Goal: Information Seeking & Learning: Find specific page/section

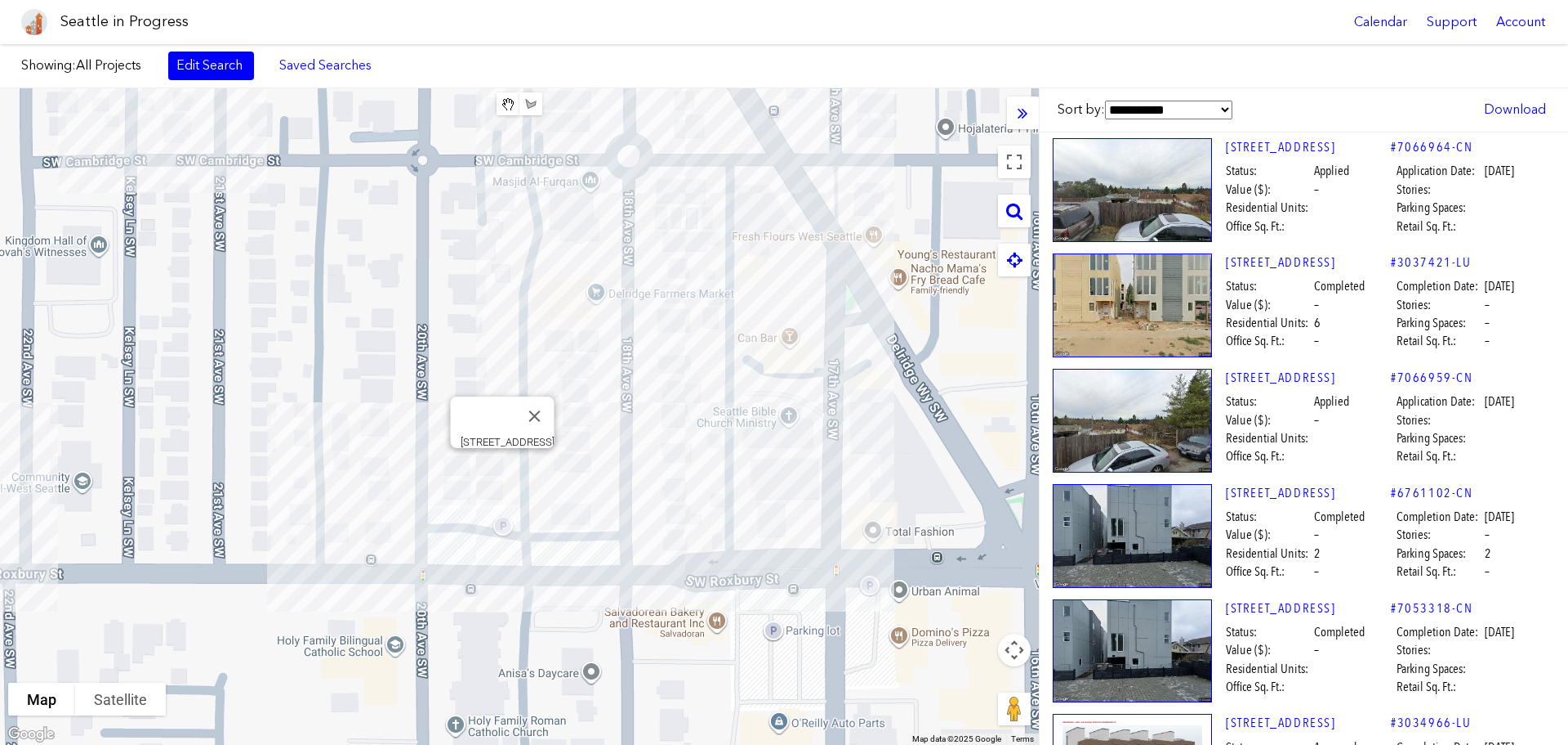
click at [503, 466] on div "To navigate, press the arrow keys. [STREET_ADDRESS]" at bounding box center [520, 416] width 1039 height 656
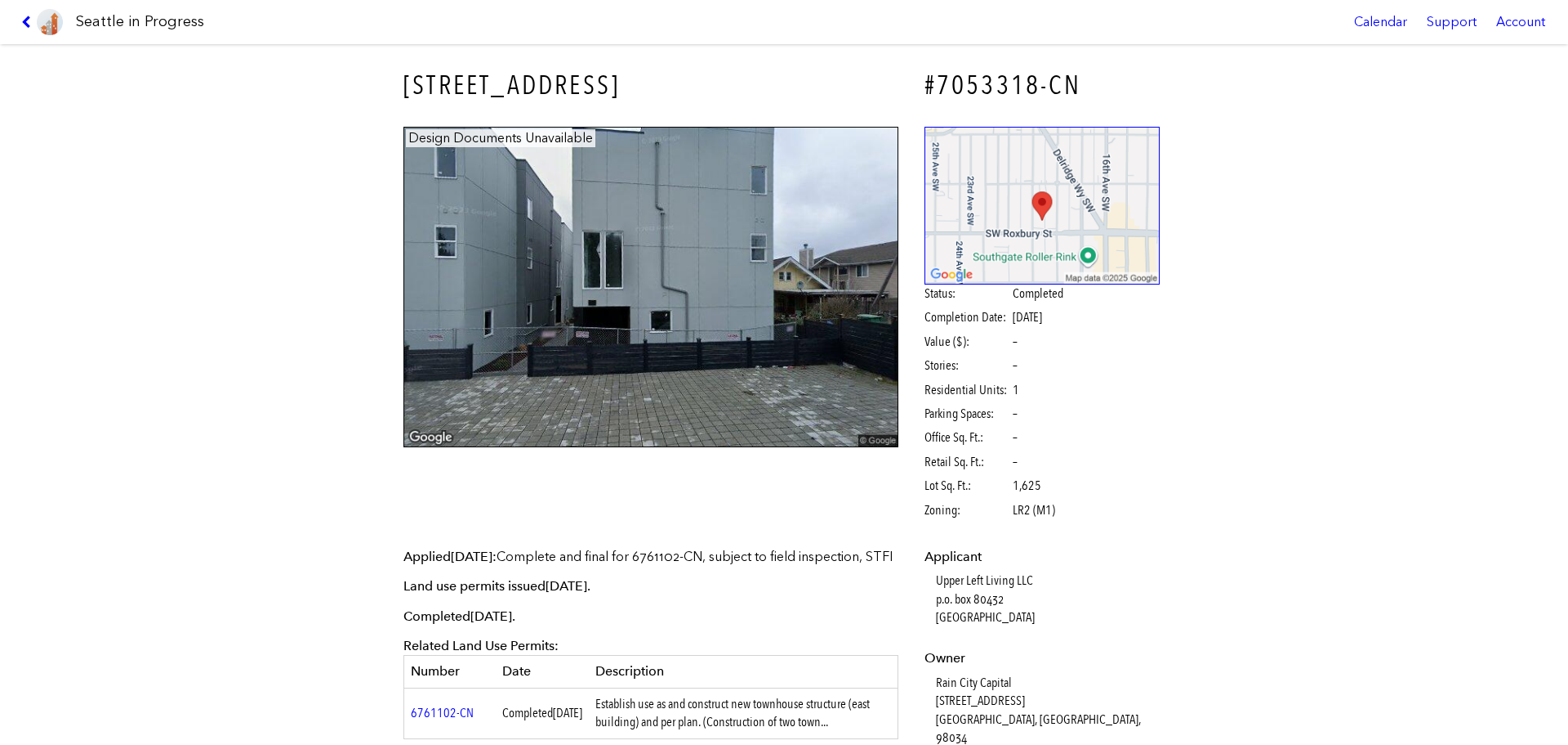
click at [405, 463] on div "[STREET_ADDRESS] #7053318-CN Design Documents Unavailable Status: Completed Com…" at bounding box center [784, 741] width 784 height 1395
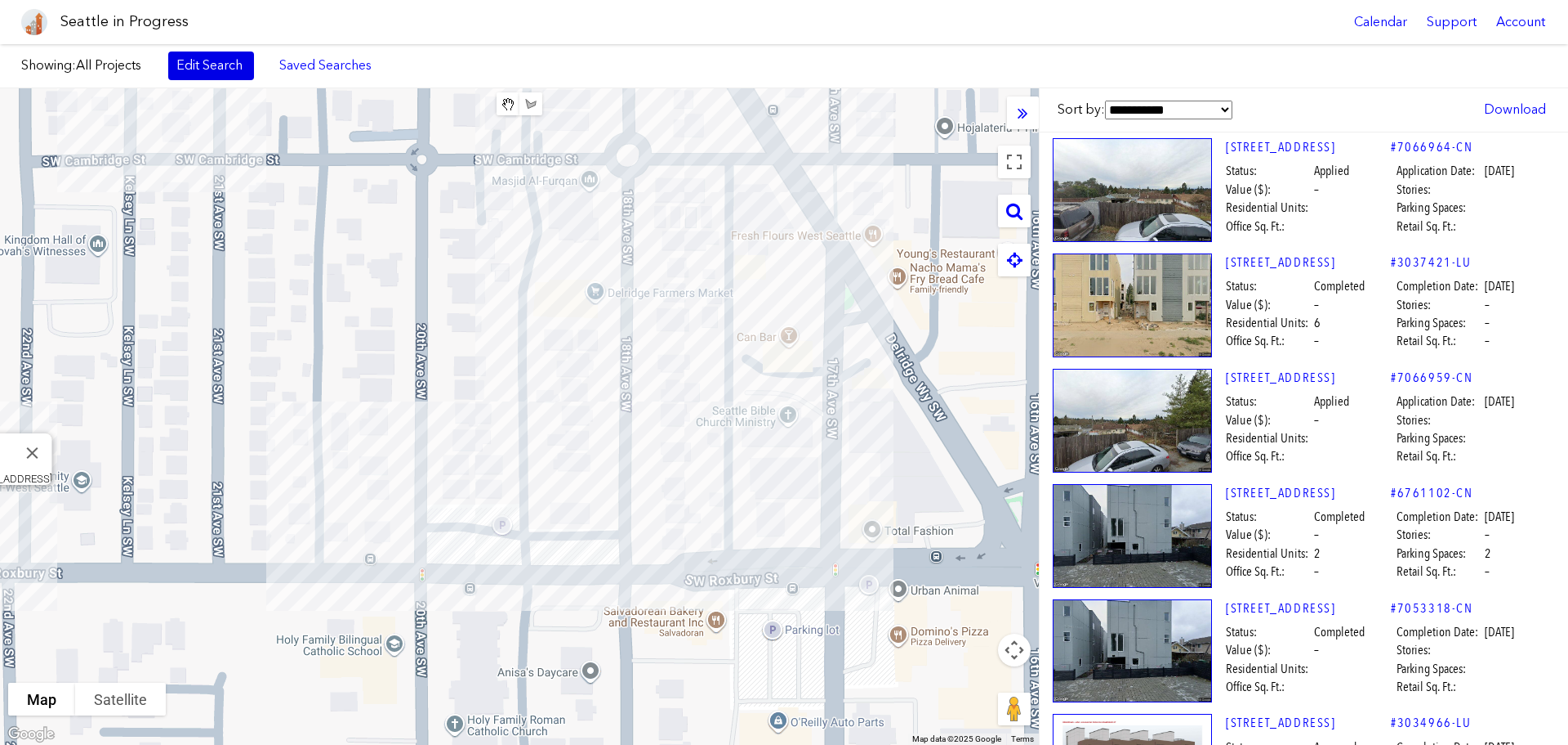
click at [186, 66] on link "Edit Search" at bounding box center [211, 65] width 86 height 28
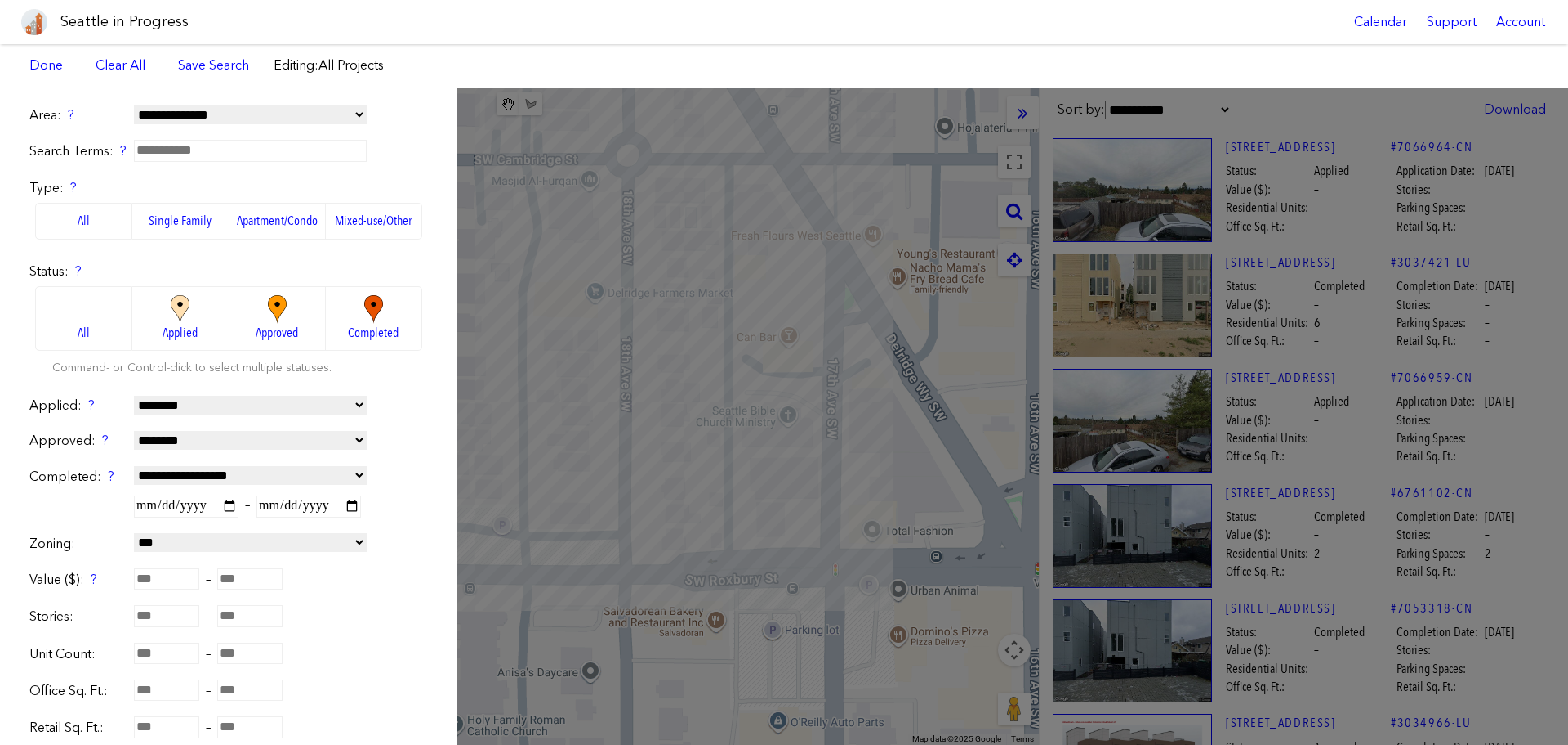
click at [176, 145] on input "text" at bounding box center [250, 150] width 233 height 21
type input "**********"
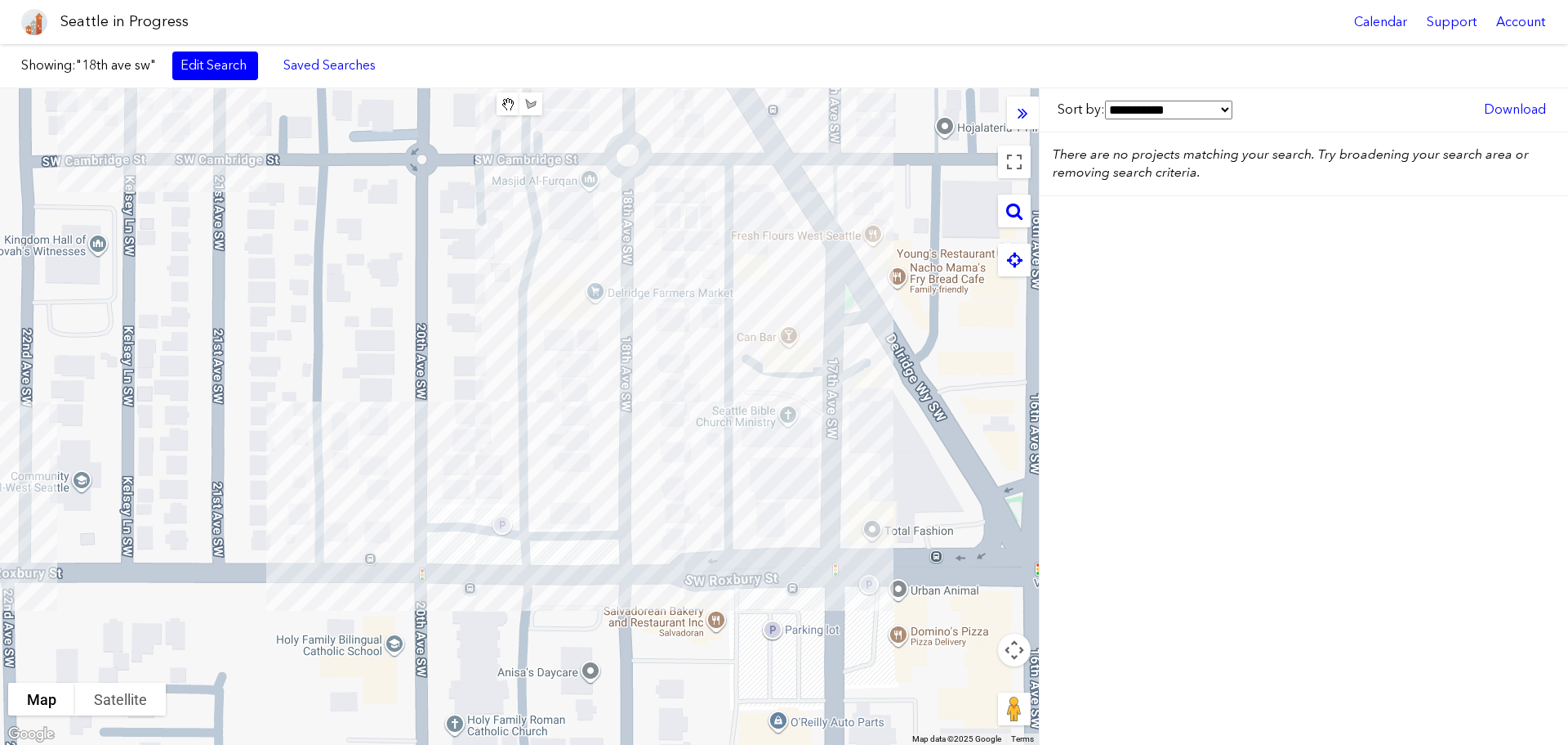
click at [201, 68] on link "Edit Search" at bounding box center [215, 65] width 86 height 28
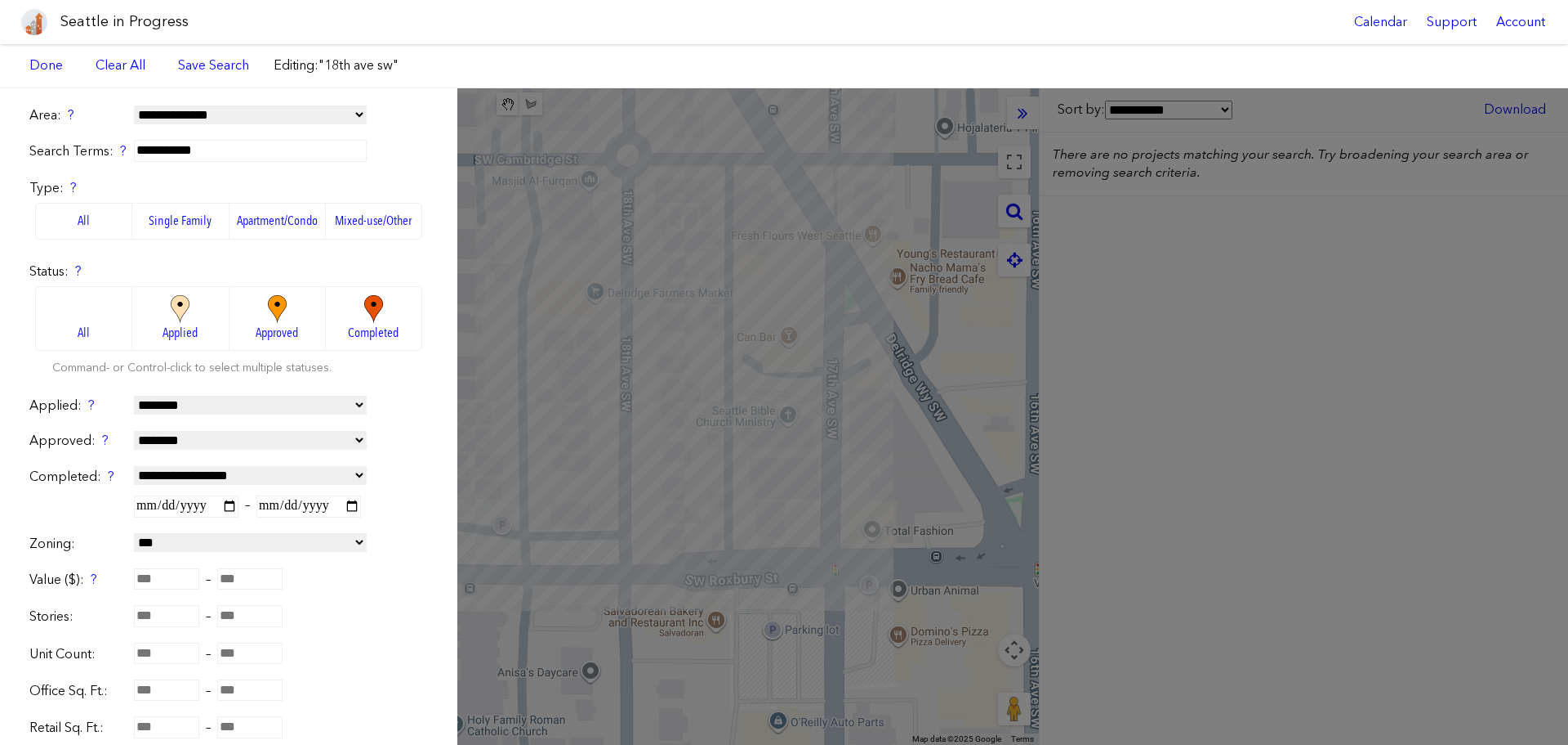
drag, startPoint x: 232, startPoint y: 145, endPoint x: 135, endPoint y: 140, distance: 97.1
click at [135, 140] on input "**********" at bounding box center [250, 150] width 233 height 21
click at [244, 147] on input "text" at bounding box center [250, 150] width 233 height 21
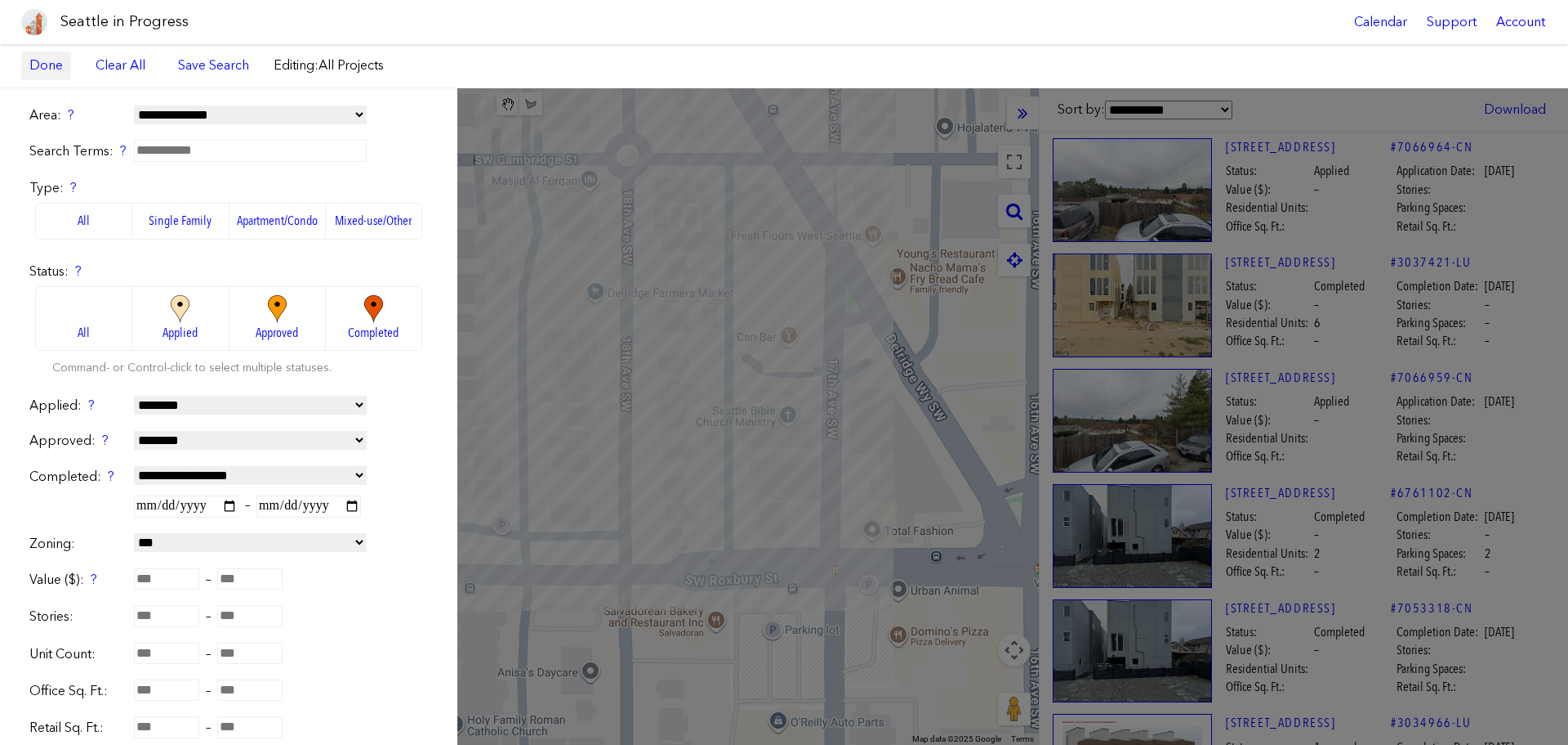
click at [40, 73] on link "Done" at bounding box center [46, 65] width 50 height 28
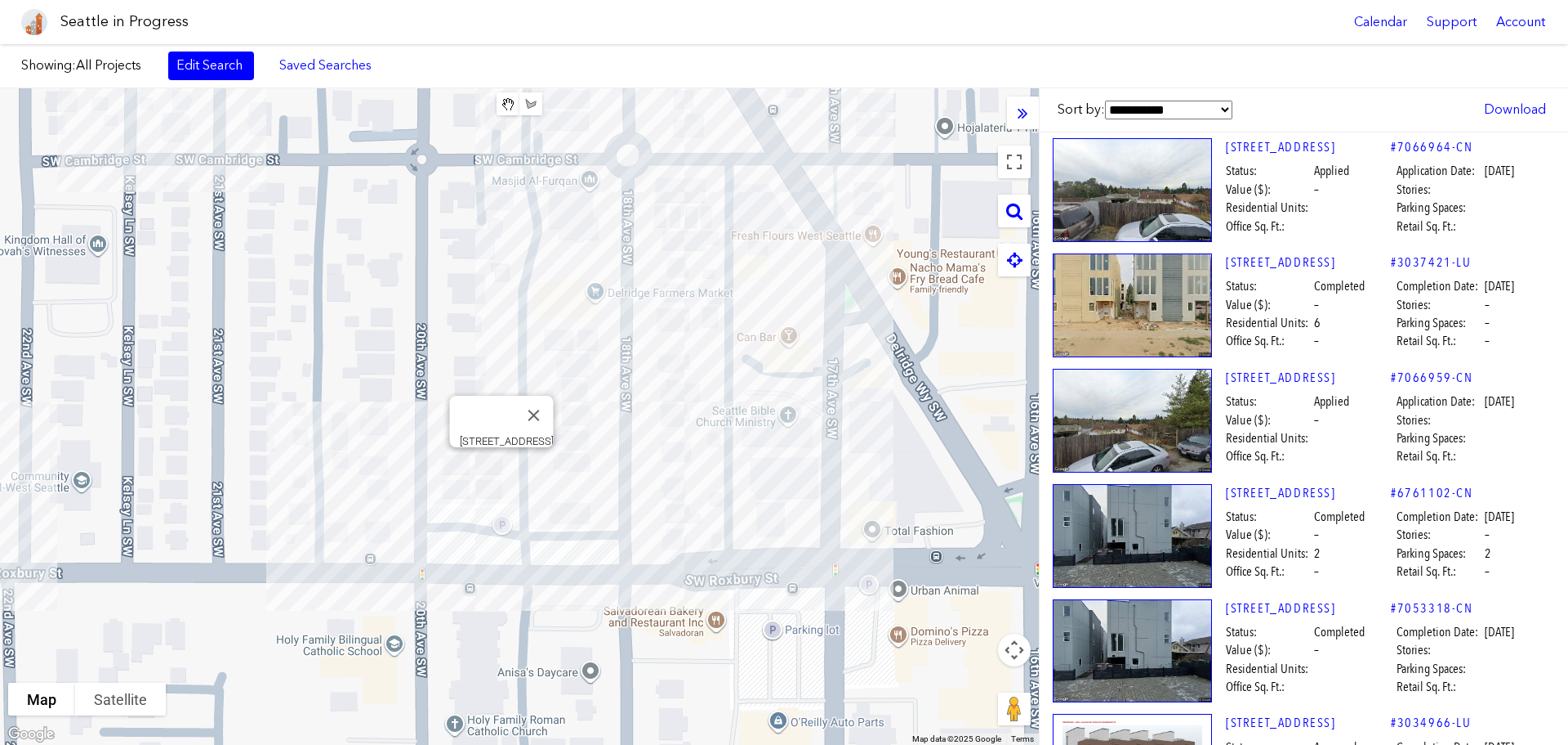
click at [505, 471] on div "To navigate, press the arrow keys. [STREET_ADDRESS]" at bounding box center [520, 416] width 1039 height 656
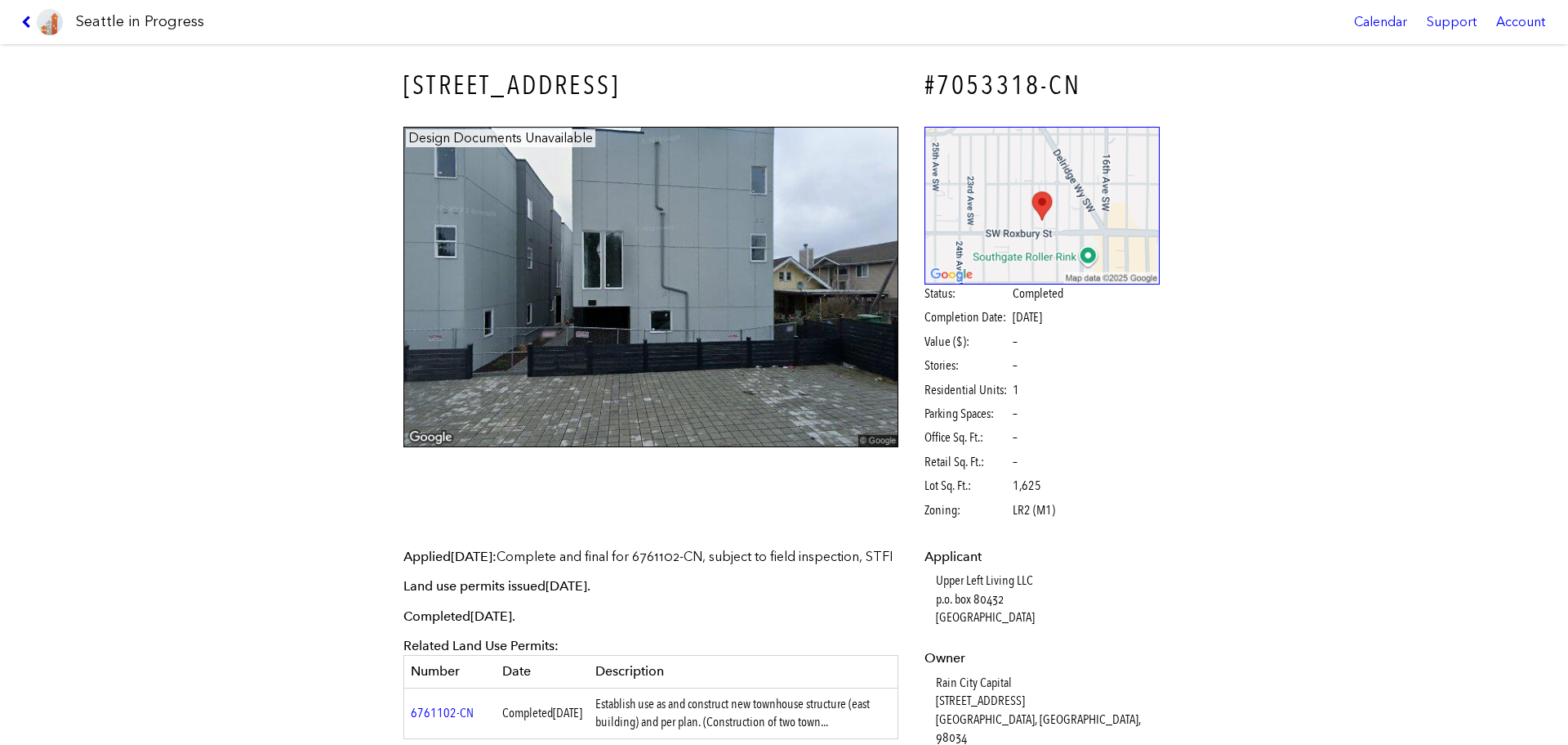
click at [25, 24] on icon at bounding box center [29, 22] width 16 height 13
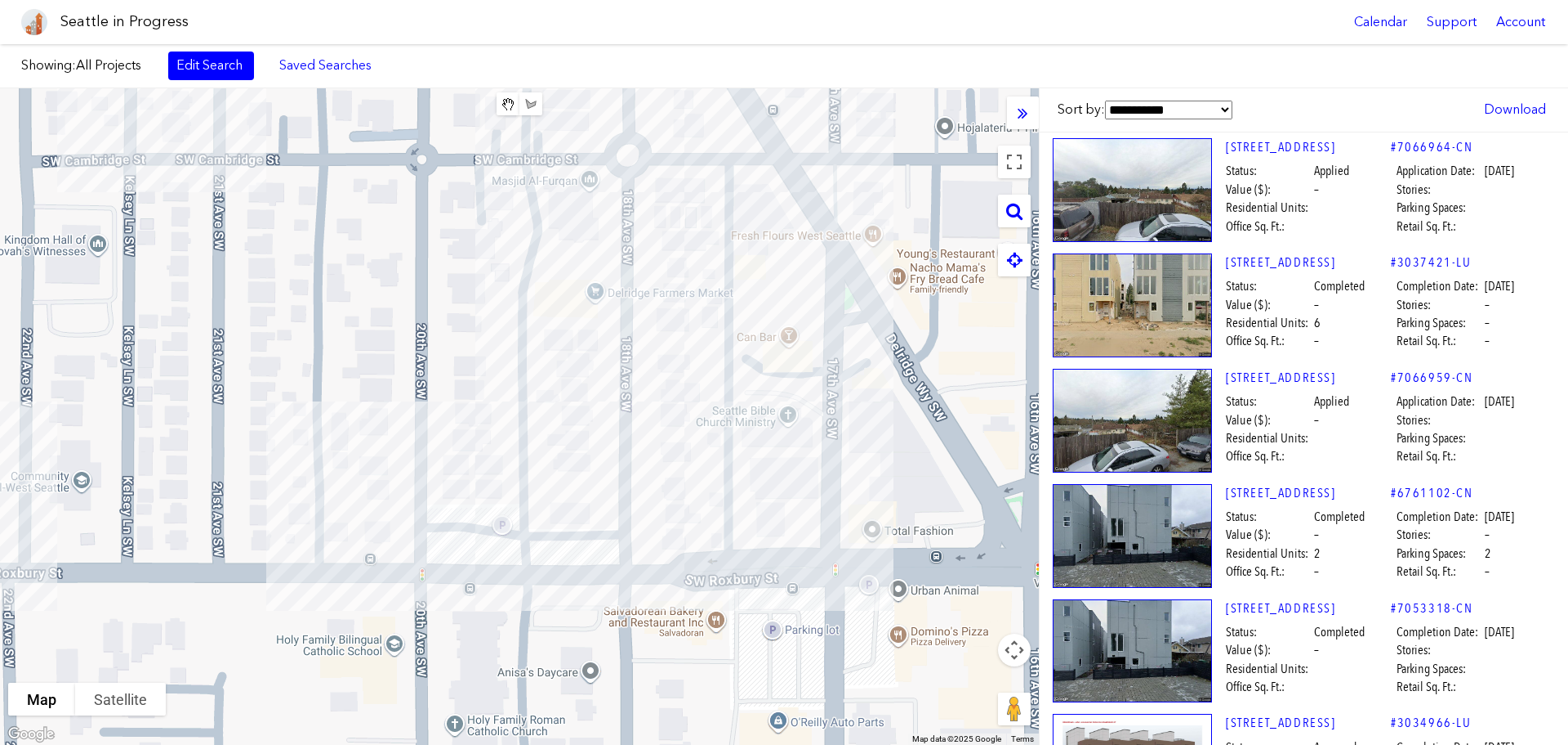
click at [25, 24] on img at bounding box center [34, 22] width 26 height 26
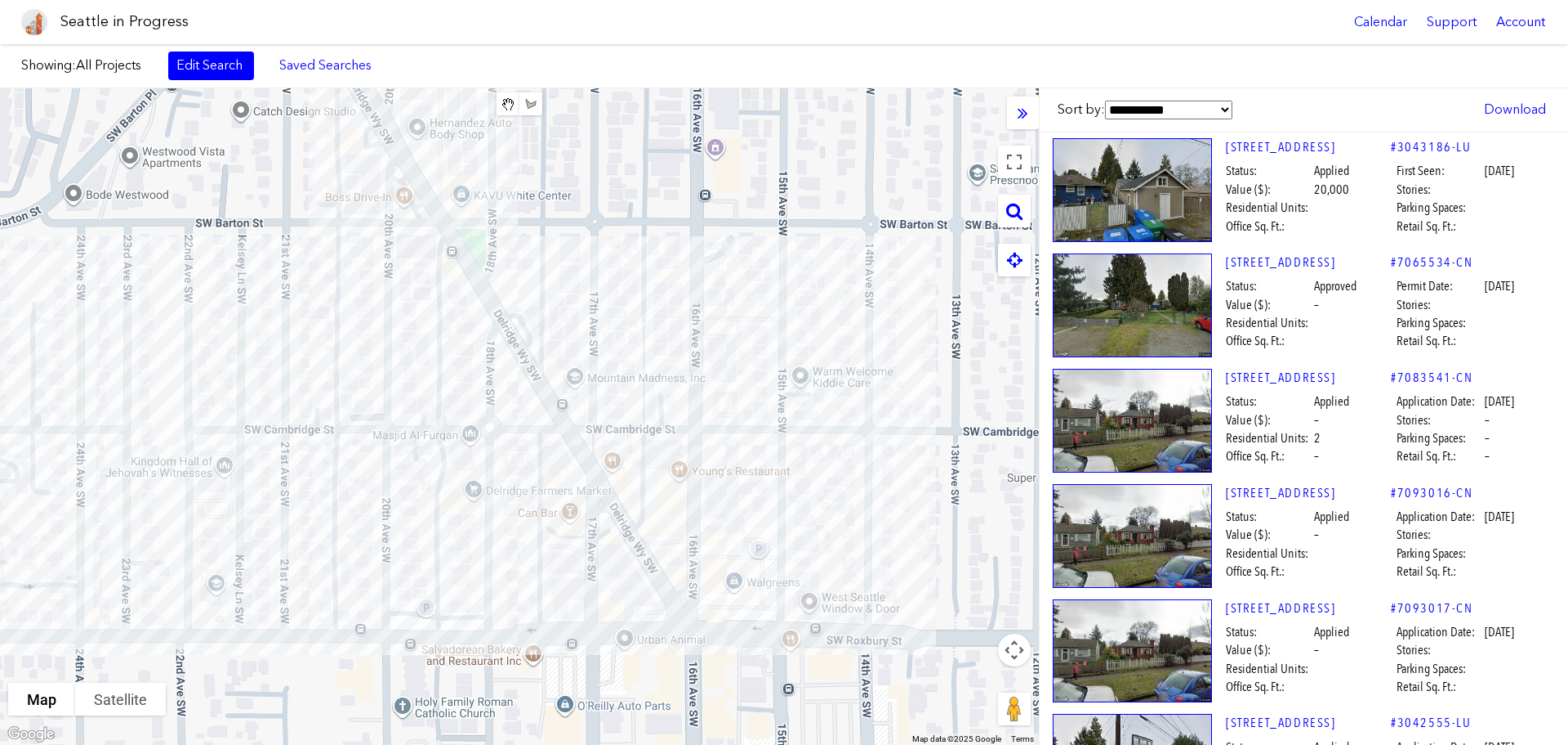
drag, startPoint x: 356, startPoint y: 295, endPoint x: 262, endPoint y: 414, distance: 151.6
click at [250, 432] on div "To navigate, press the arrow keys." at bounding box center [520, 416] width 1039 height 656
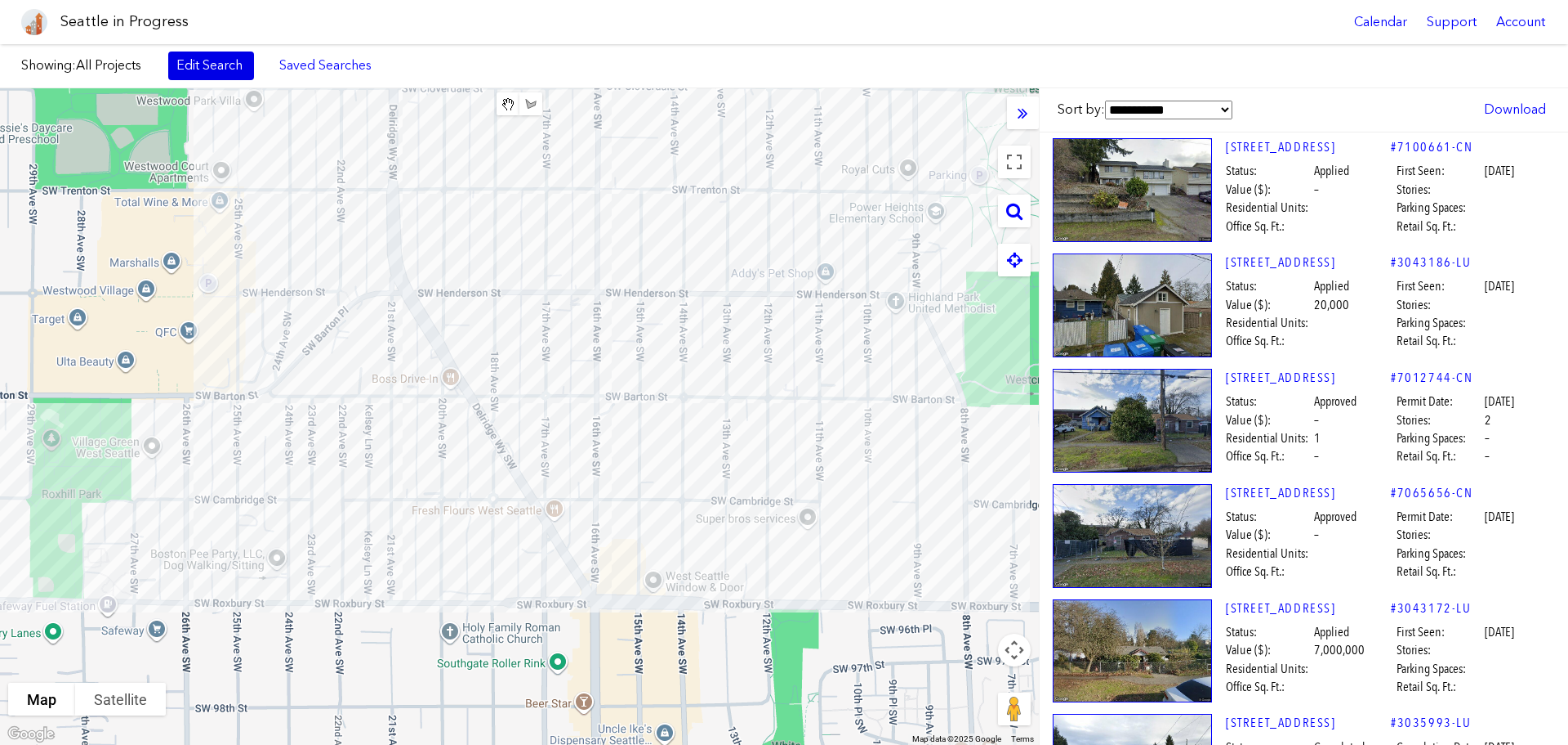
click at [208, 70] on link "Edit Search" at bounding box center [211, 65] width 86 height 28
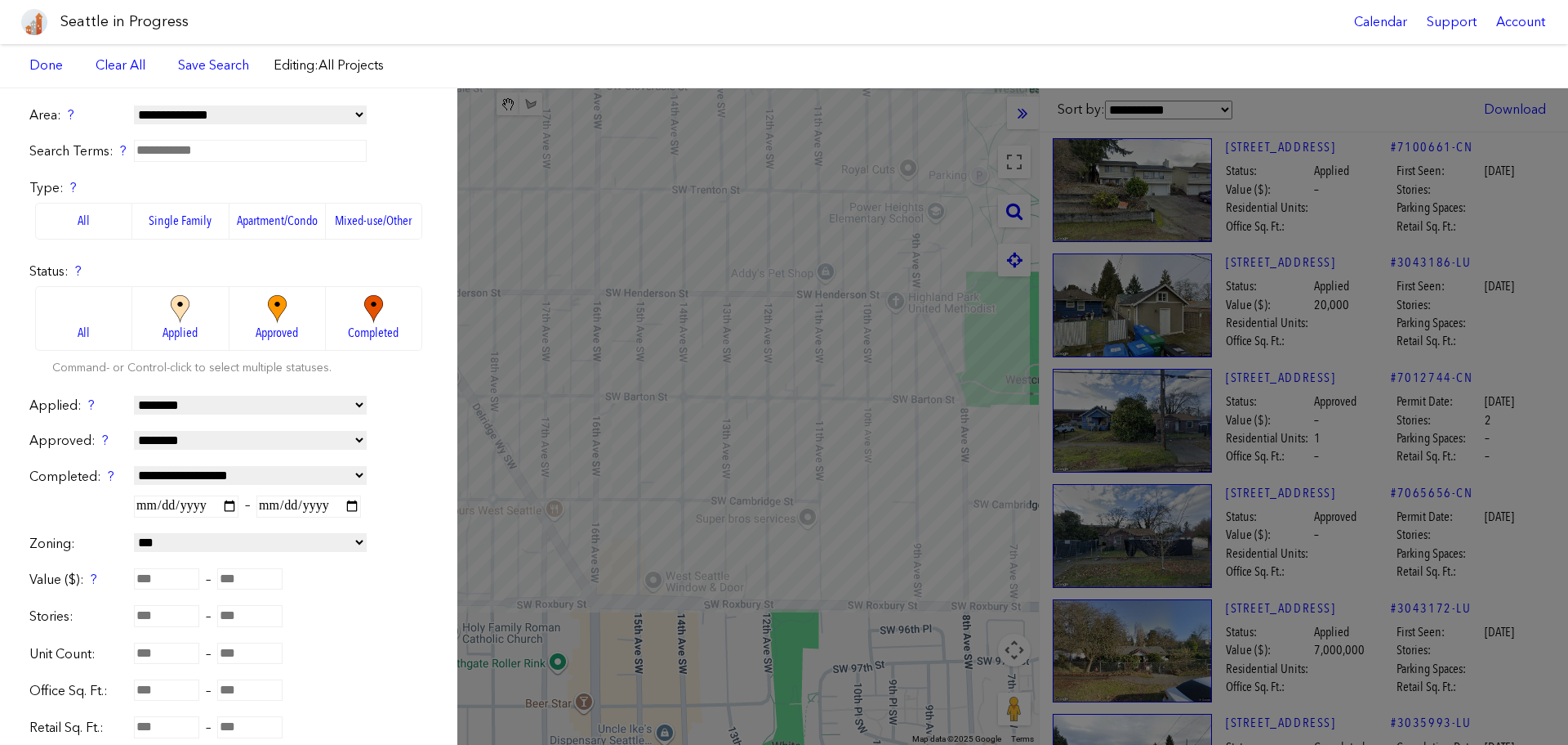
click at [202, 154] on input "text" at bounding box center [250, 150] width 233 height 21
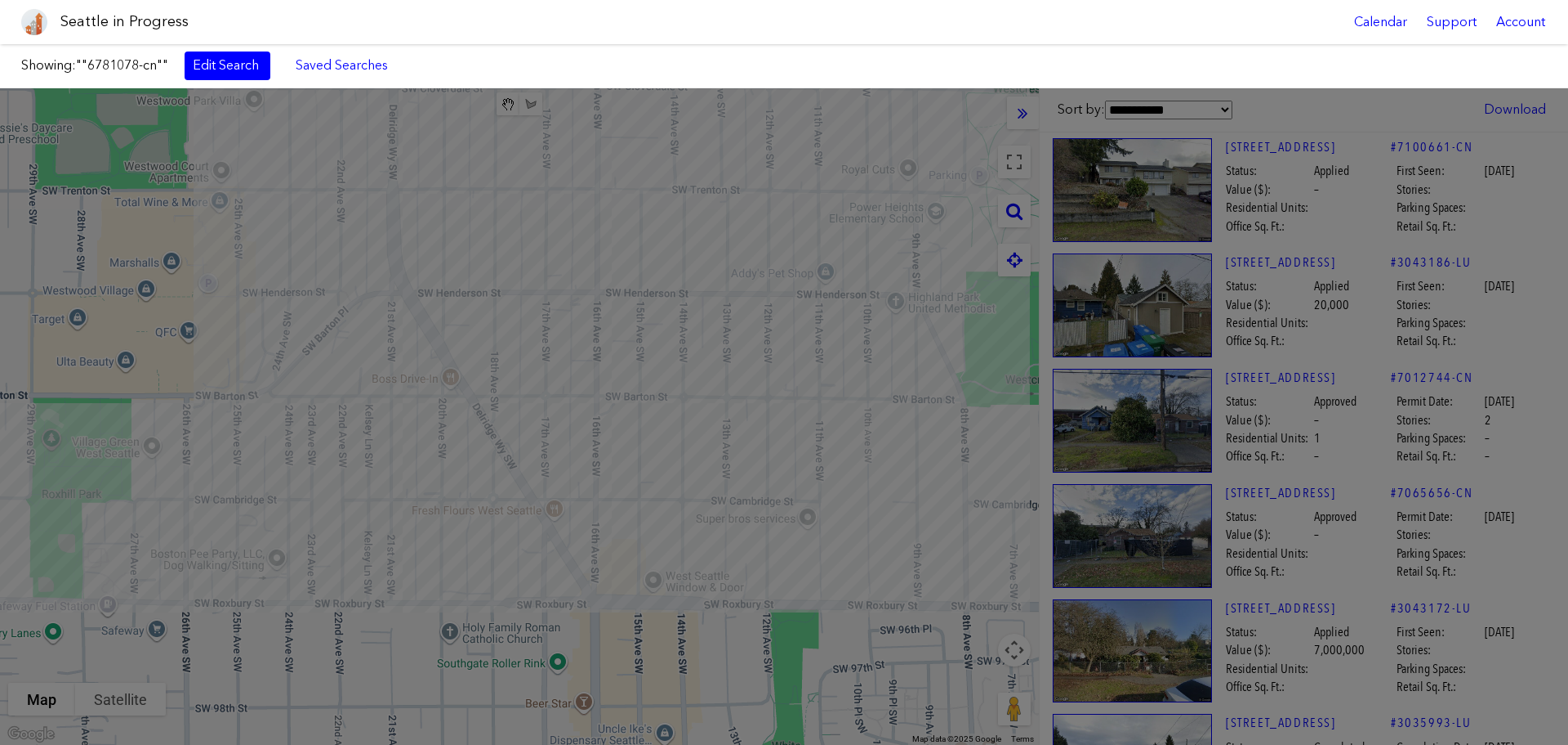
type input "**********"
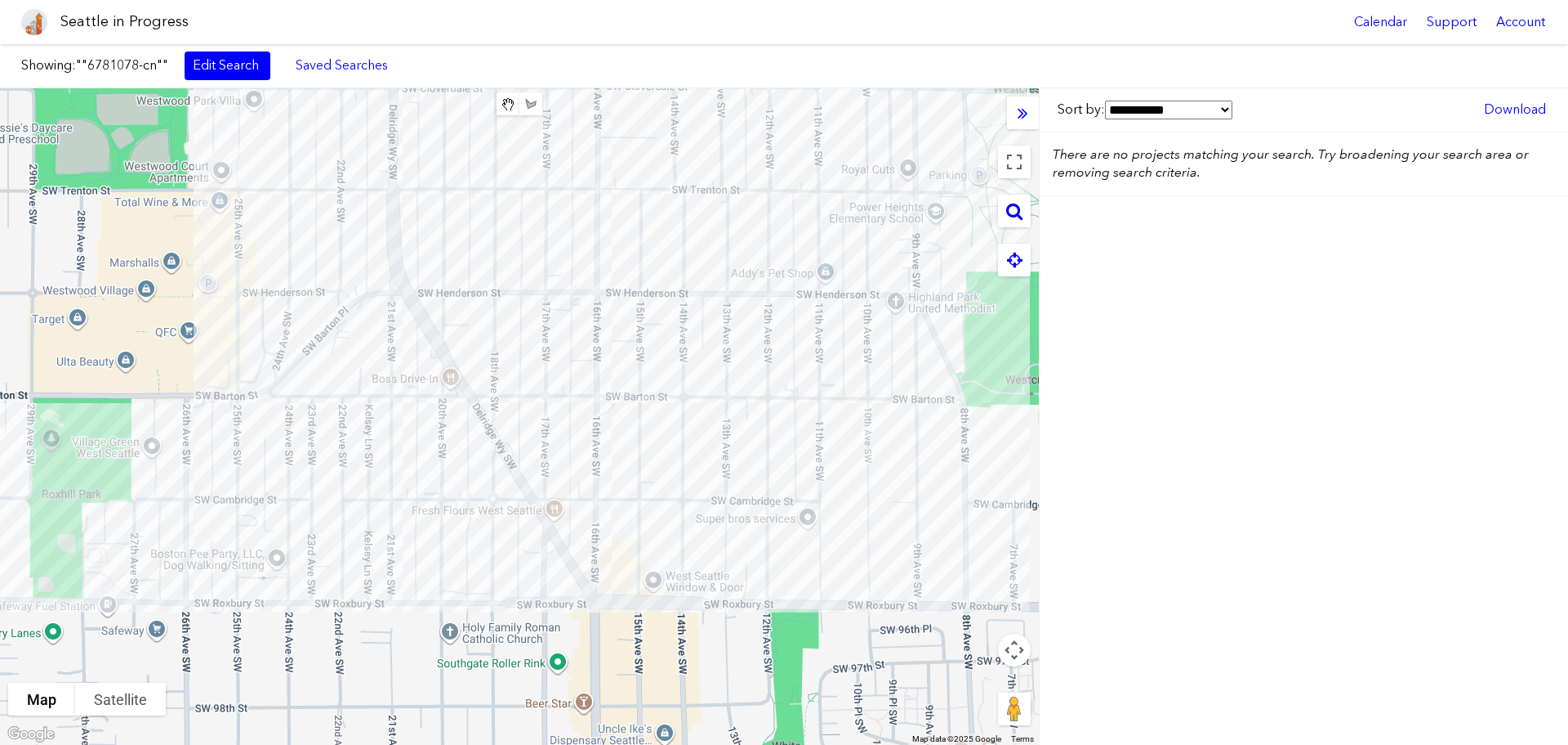
click at [199, 54] on link "Edit Search" at bounding box center [228, 65] width 86 height 28
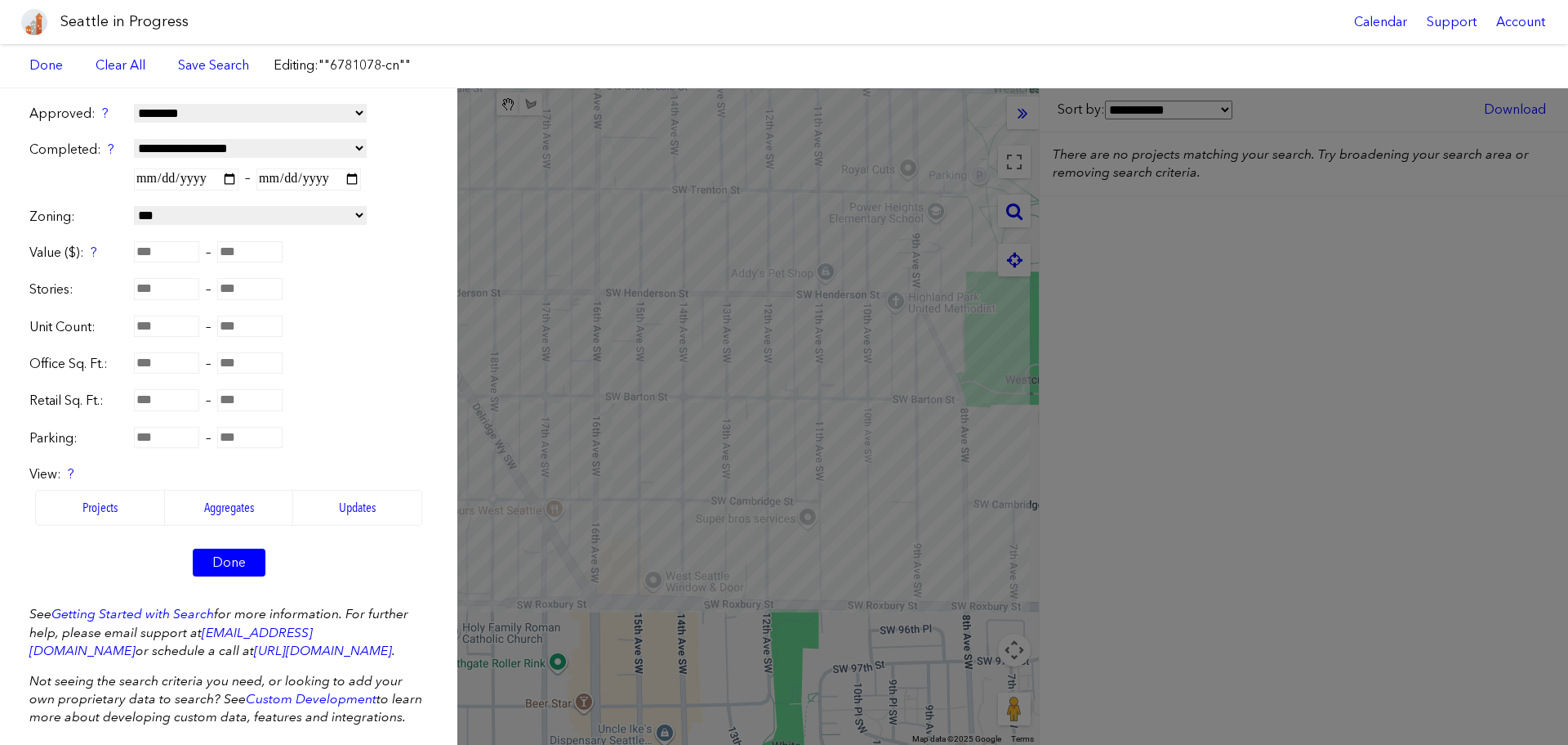
scroll to position [364, 0]
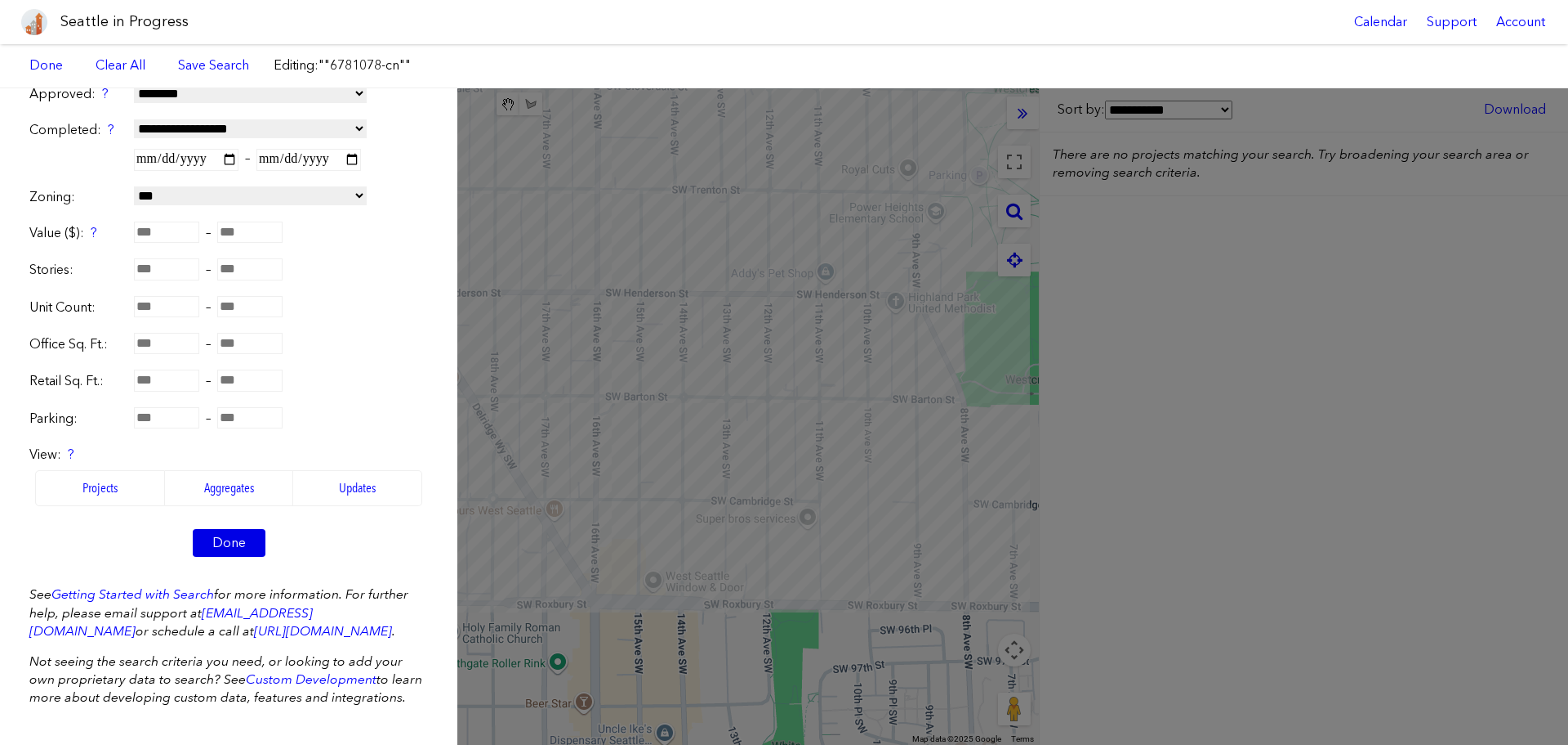
click at [212, 529] on link "Done" at bounding box center [229, 543] width 73 height 28
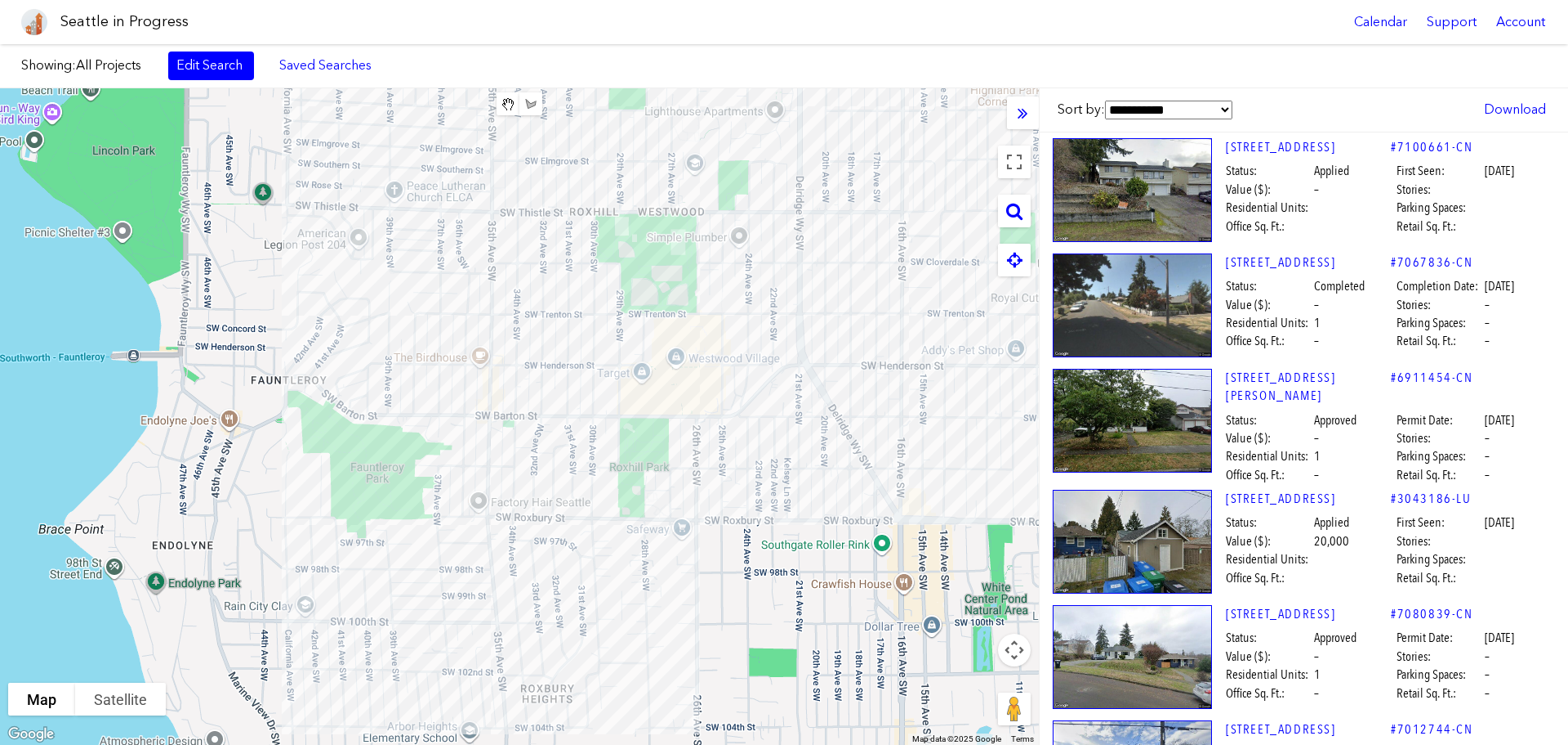
drag, startPoint x: 159, startPoint y: 279, endPoint x: 534, endPoint y: 253, distance: 375.9
click at [534, 253] on div "To navigate, press the arrow keys." at bounding box center [520, 416] width 1039 height 656
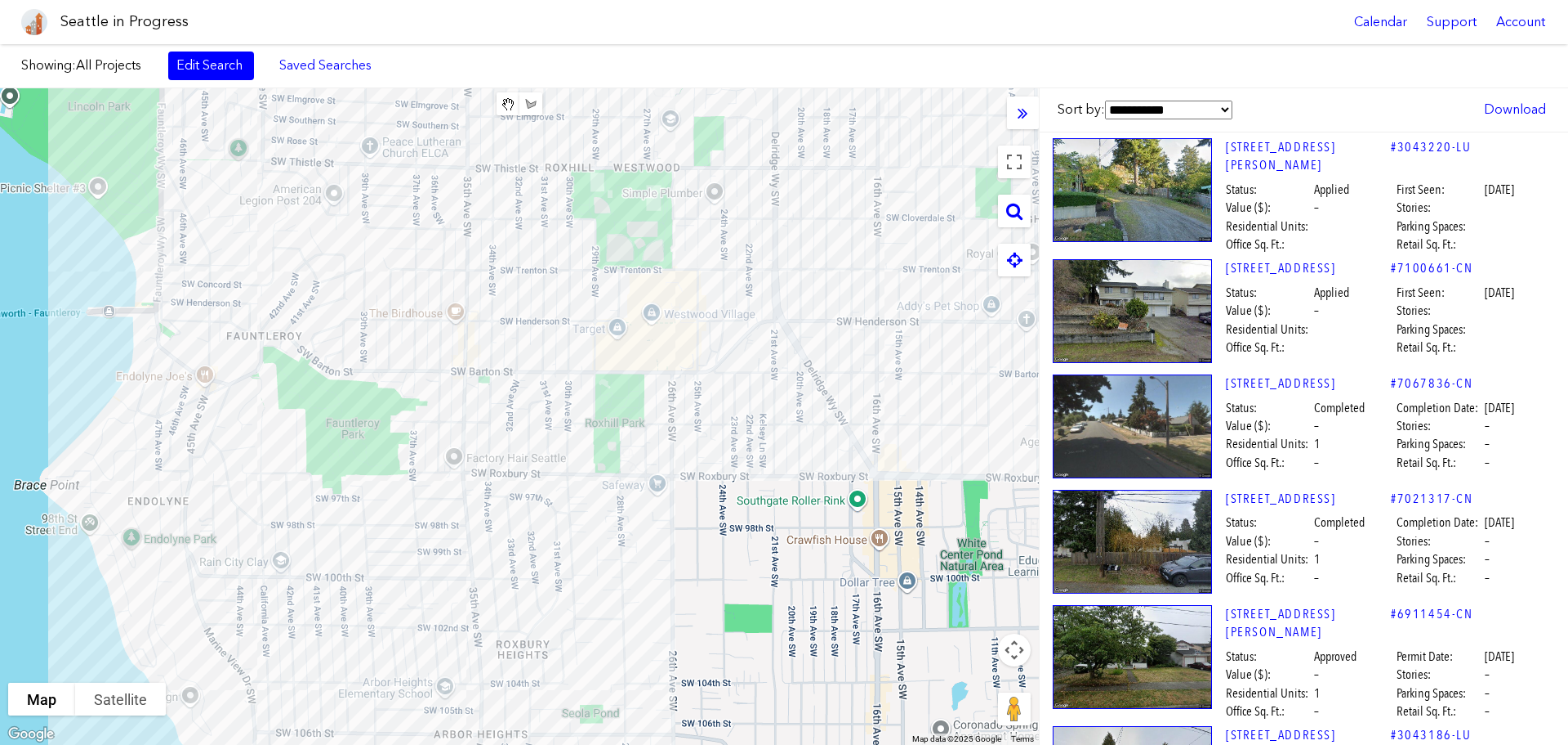
drag, startPoint x: 761, startPoint y: 647, endPoint x: 749, endPoint y: 612, distance: 37.0
click at [749, 612] on div "To navigate, press the arrow keys." at bounding box center [520, 416] width 1039 height 656
